Goal: Obtain resource: Obtain resource

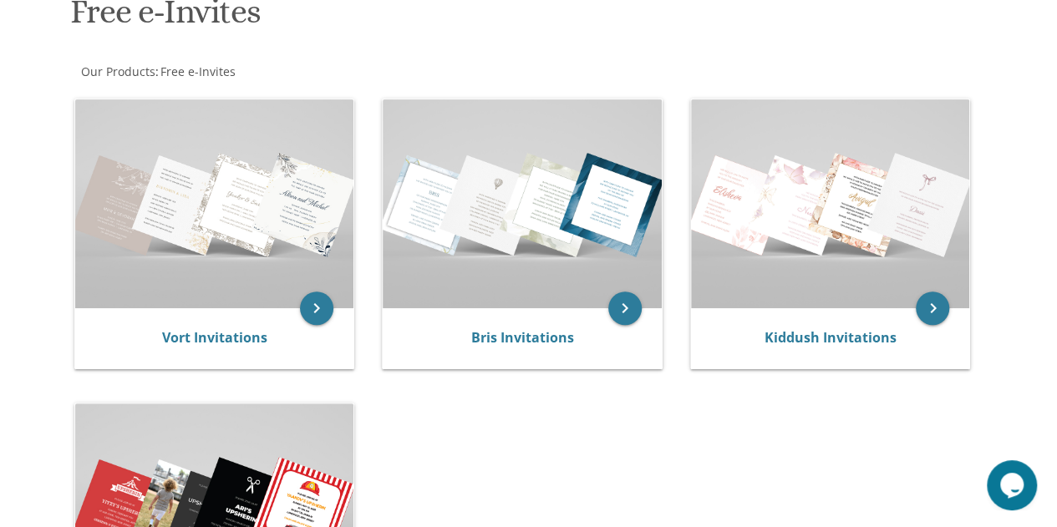
scroll to position [251, 0]
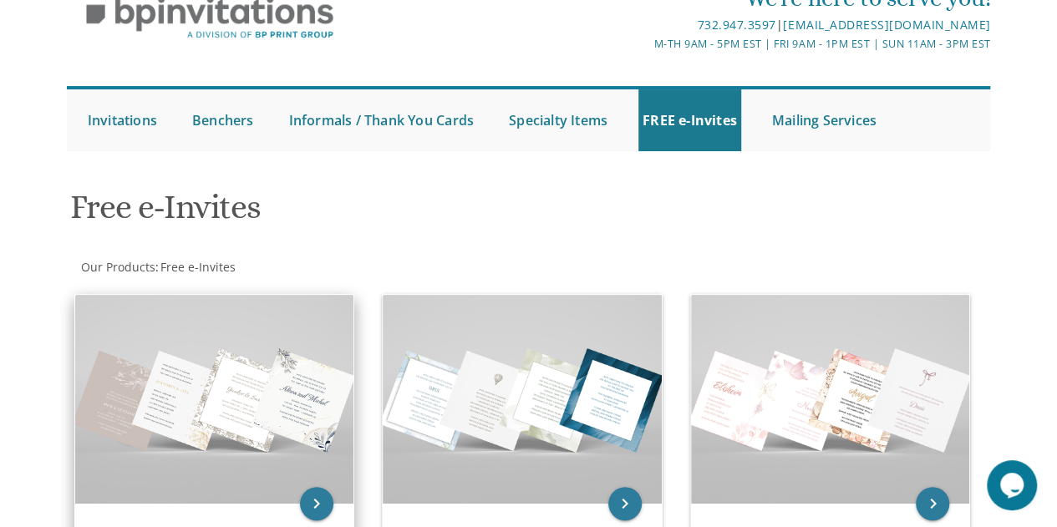
scroll to position [251, 0]
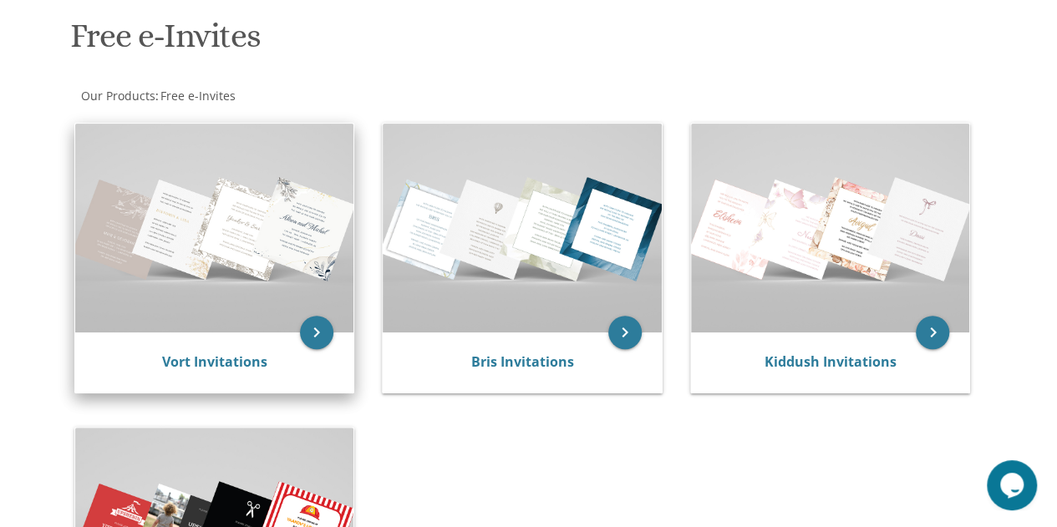
click at [216, 222] on img at bounding box center [214, 228] width 279 height 209
click at [319, 332] on icon "keyboard_arrow_right" at bounding box center [316, 332] width 33 height 33
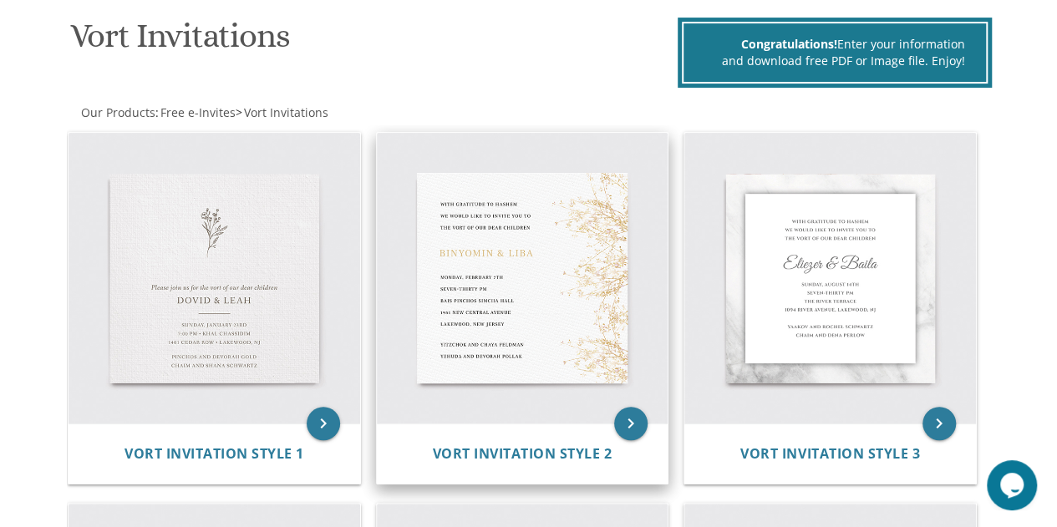
click at [446, 285] on img at bounding box center [523, 279] width 292 height 292
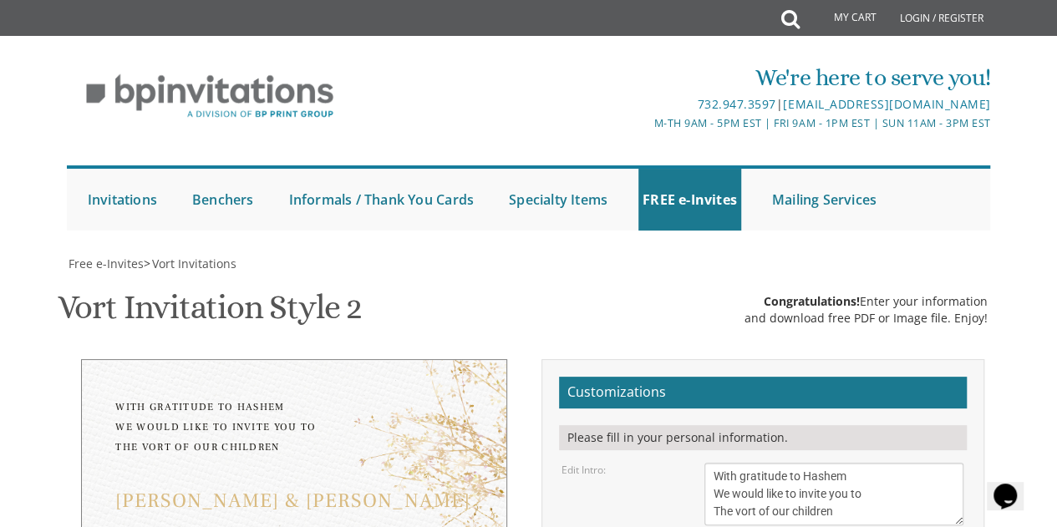
scroll to position [334, 0]
click at [755, 463] on textarea "With gratitude to Hashem We would like to invite you to The vort of our children" at bounding box center [835, 494] width 260 height 63
type textarea "With gratitude to Hashem We would like to invite you to The Sheva Brachos of ou…"
type textarea "B"
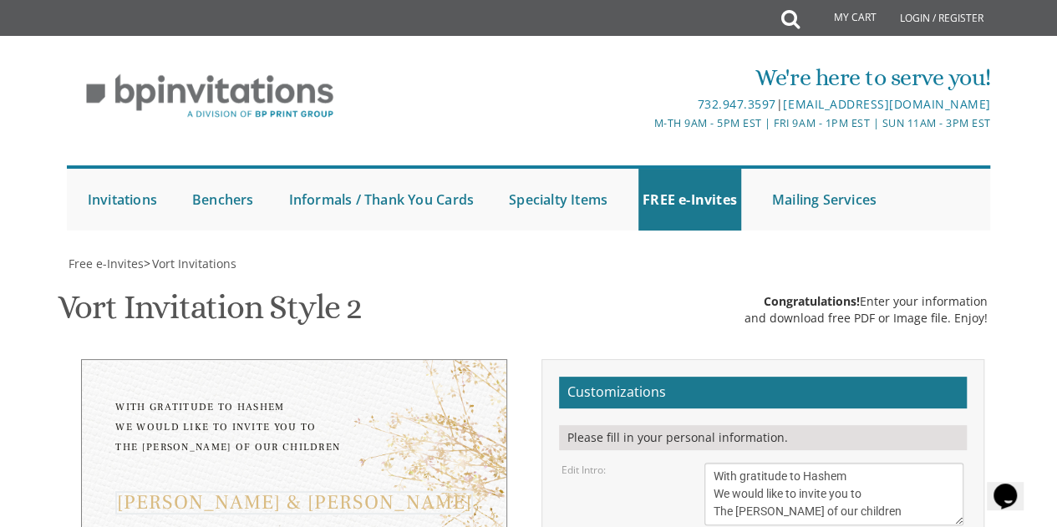
type textarea "Maya and Benji"
drag, startPoint x: 842, startPoint y: 362, endPoint x: 737, endPoint y: 352, distance: 105.0
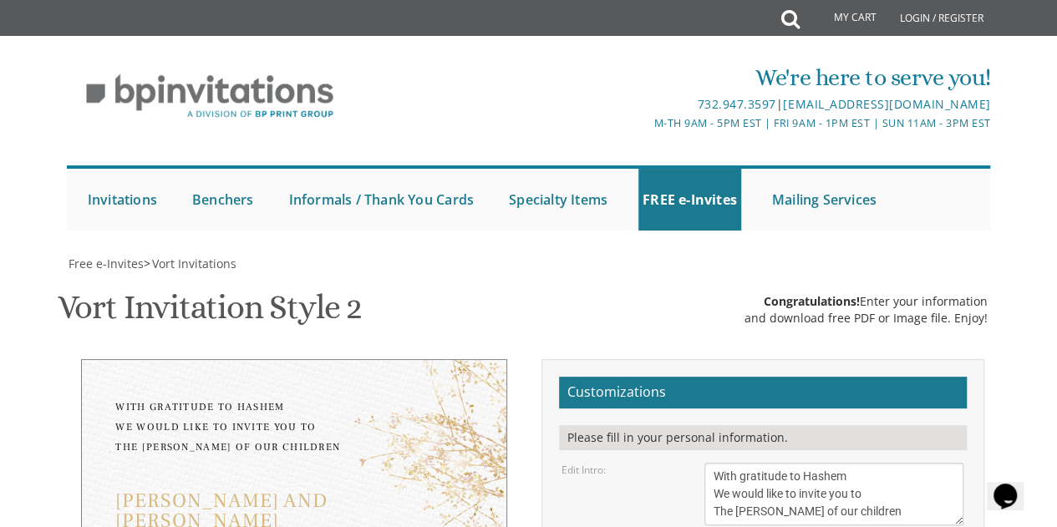
drag, startPoint x: 823, startPoint y: 369, endPoint x: 715, endPoint y: 357, distance: 108.5
type textarea "Thursday, September 17th Six-thirty PM Home of Marc and Ida Scheiner 238 Harris…"
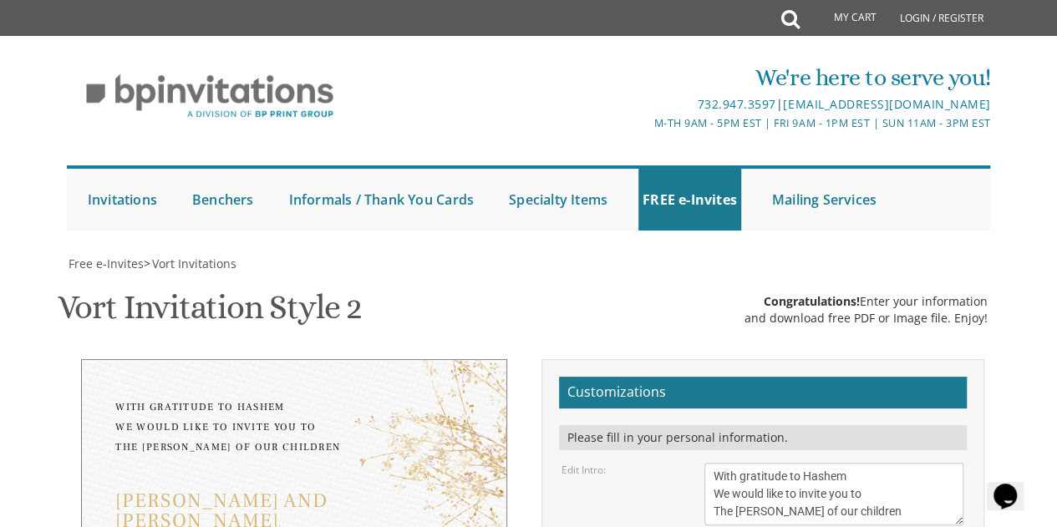
scroll to position [502, 0]
type textarea "Yitzchok and Chaya Feldma Yehuda and Devorah Pollak"
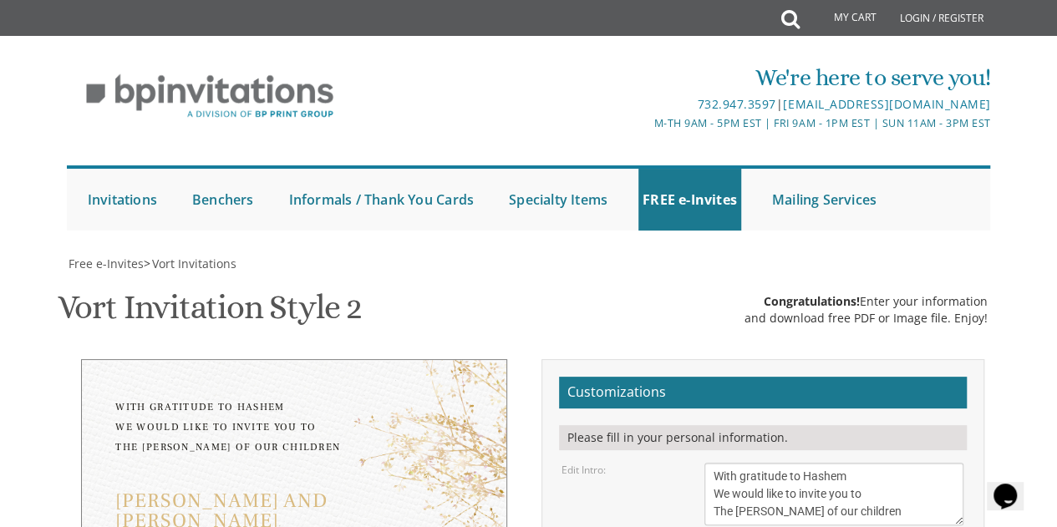
scroll to position [418, 0]
type textarea "Thursday, September 11th Six-thirty PM Home of Marc and Ida Scheiner 238 Harris…"
type textarea "k"
type textarea "Please RSVP Avi Grin 732-371-3580"
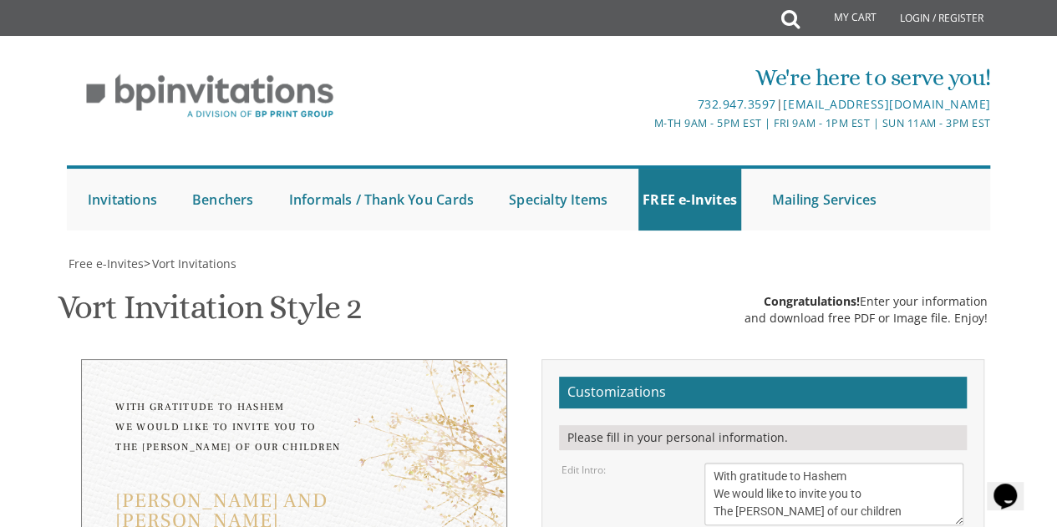
type input "avigrin@optonline.net"
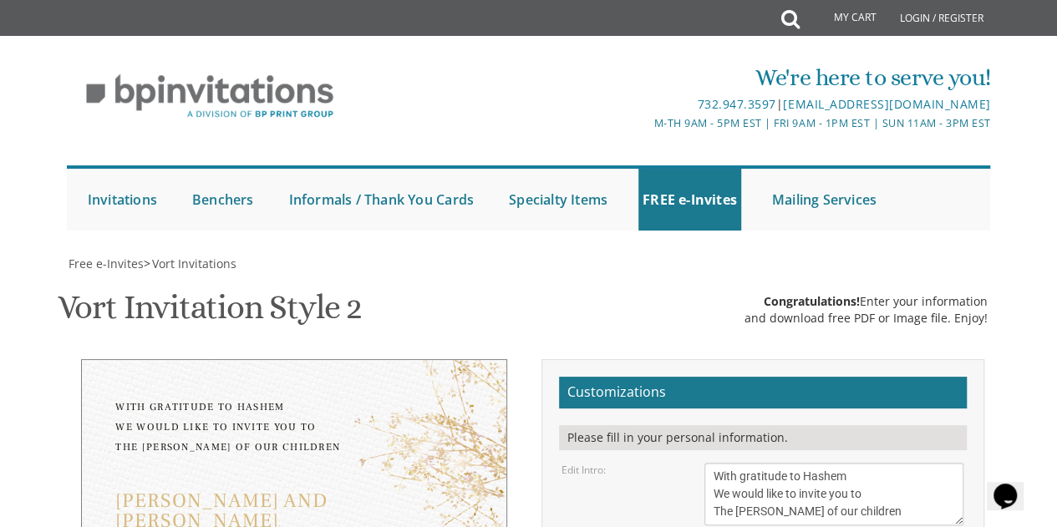
scroll to position [12, 0]
type textarea "Please RSVP Avi Grin 732-371-3580 Avigrin@optonline.net"
drag, startPoint x: 339, startPoint y: 269, endPoint x: 328, endPoint y: 227, distance: 44.0
